Goal: Check status: Check status

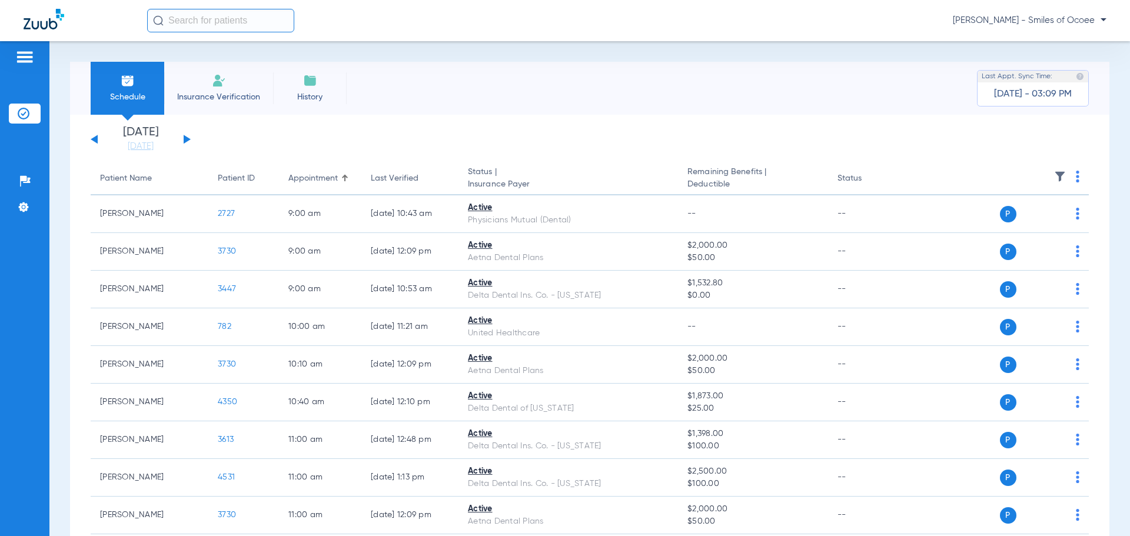
click at [183, 135] on div "[DATE] [DATE] [DATE] [DATE] [DATE] [DATE] [DATE] [DATE] [DATE] [DATE] [DATE] [D…" at bounding box center [141, 139] width 100 height 26
click at [186, 136] on div "[DATE] [DATE] [DATE] [DATE] [DATE] [DATE] [DATE] [DATE] [DATE] [DATE] [DATE] [D…" at bounding box center [141, 139] width 100 height 26
click at [189, 137] on div "[DATE] [DATE] [DATE] [DATE] [DATE] [DATE] [DATE] [DATE] [DATE] [DATE] [DATE] [D…" at bounding box center [141, 139] width 100 height 26
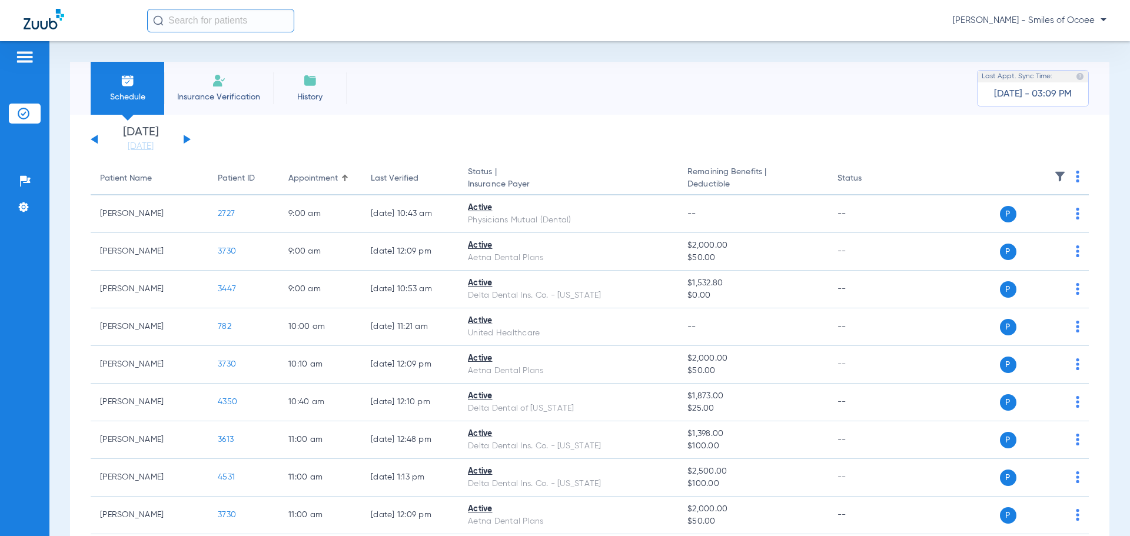
click at [186, 137] on button at bounding box center [187, 139] width 7 height 9
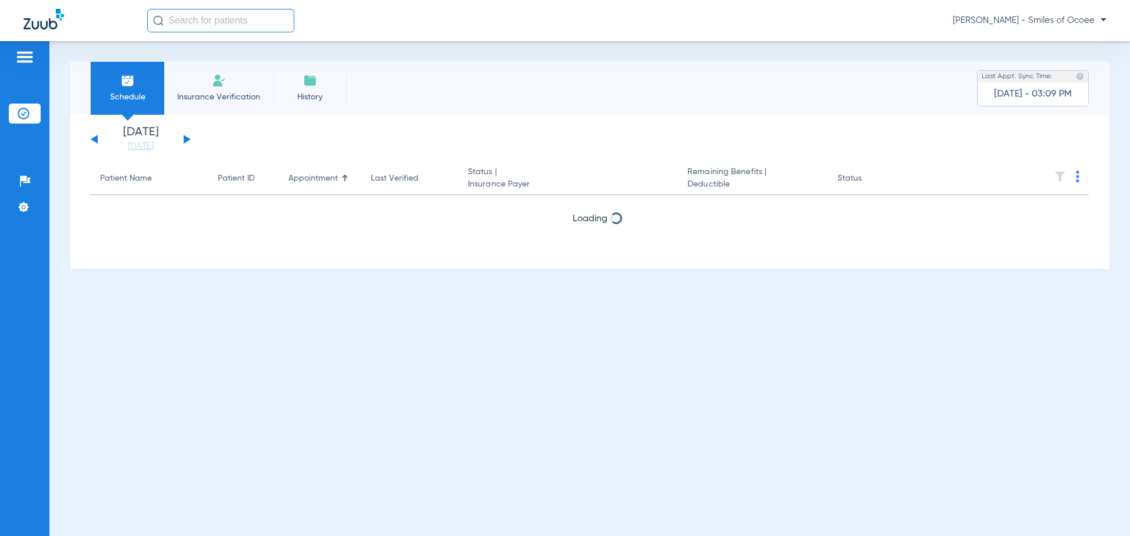
click at [186, 137] on button at bounding box center [187, 139] width 7 height 9
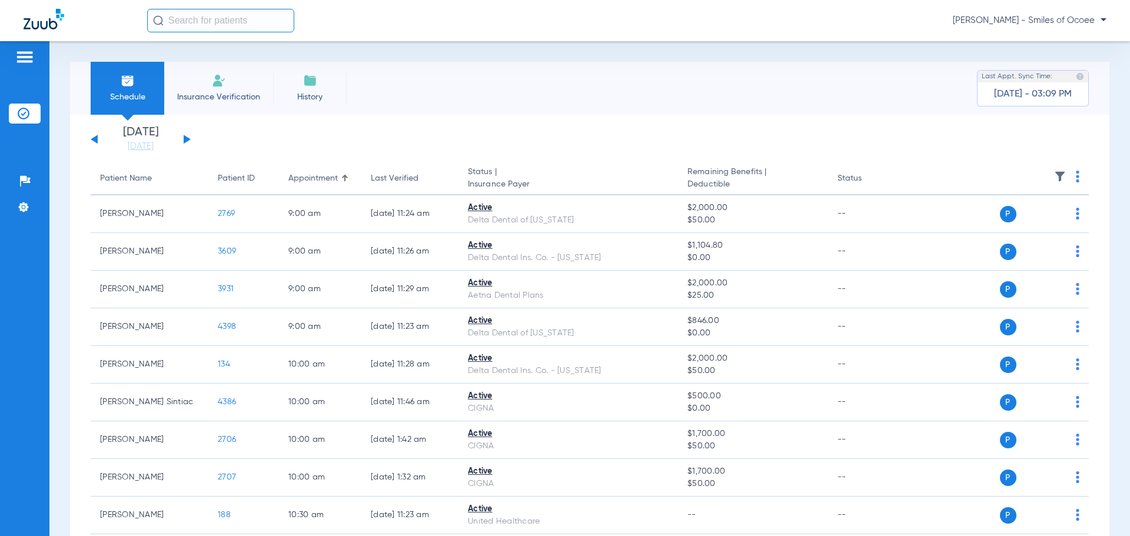
click at [93, 139] on button at bounding box center [94, 139] width 7 height 9
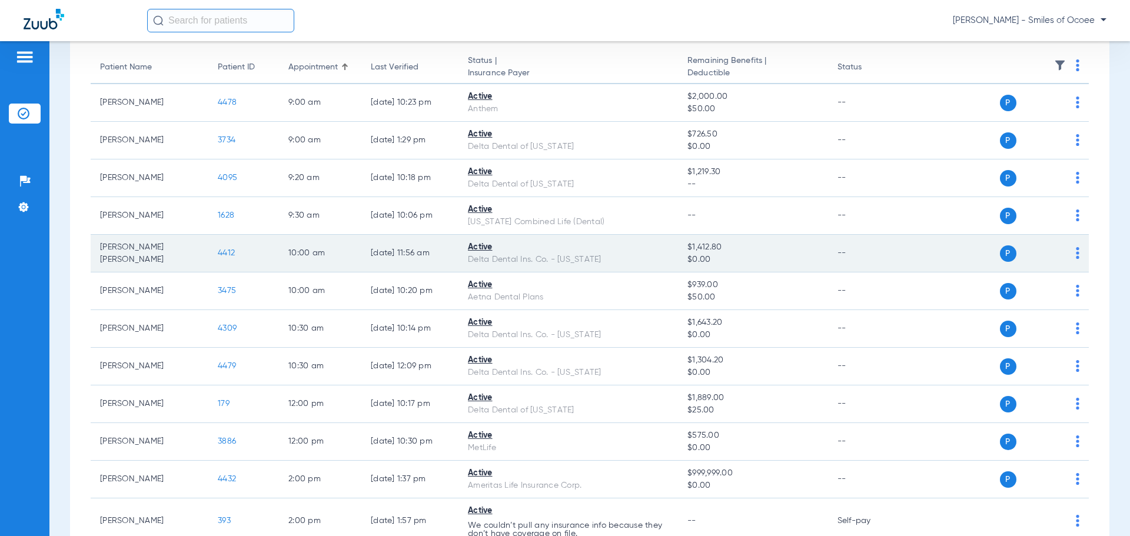
scroll to position [137, 0]
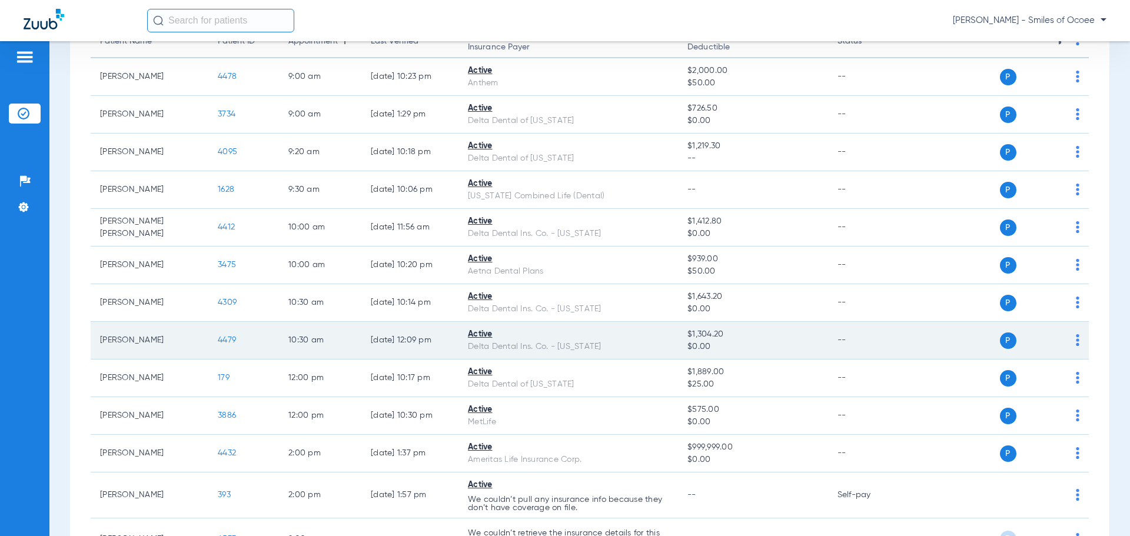
click at [228, 339] on span "4479" at bounding box center [227, 340] width 18 height 8
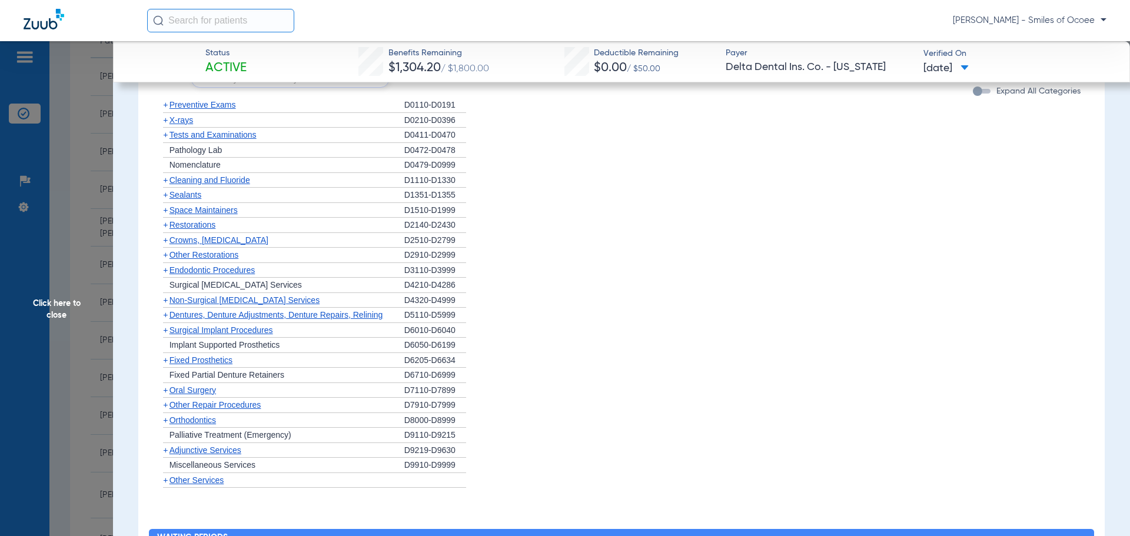
scroll to position [840, 0]
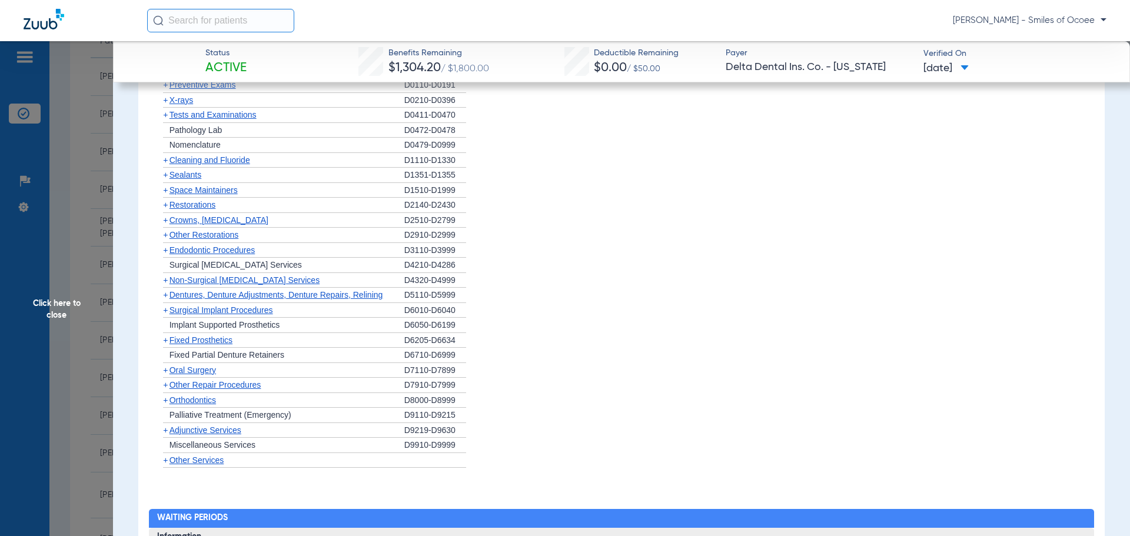
click at [188, 370] on span "Oral Surgery" at bounding box center [192, 369] width 46 height 9
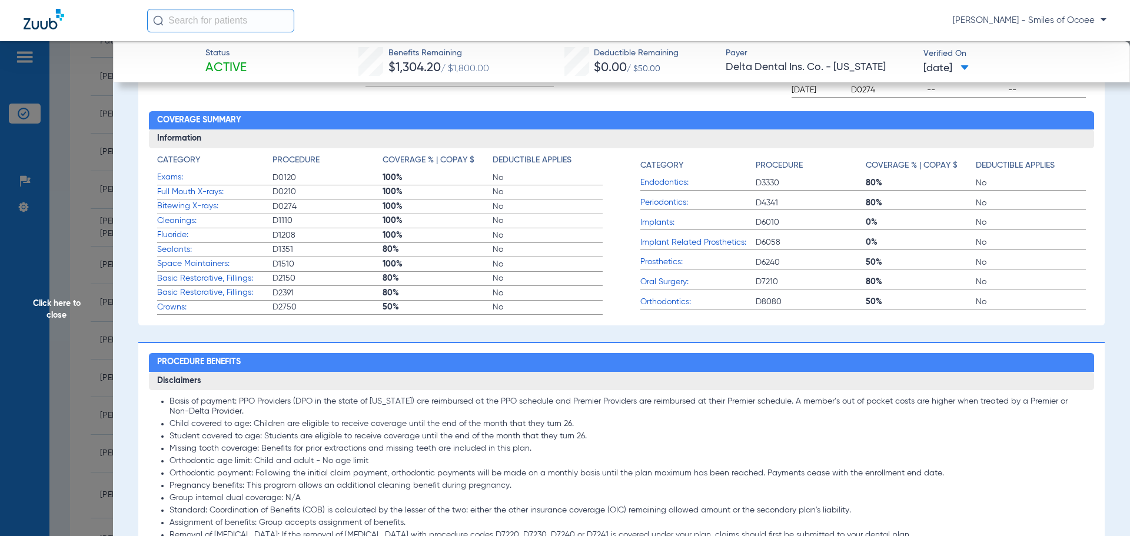
scroll to position [291, 0]
